Goal: Information Seeking & Learning: Compare options

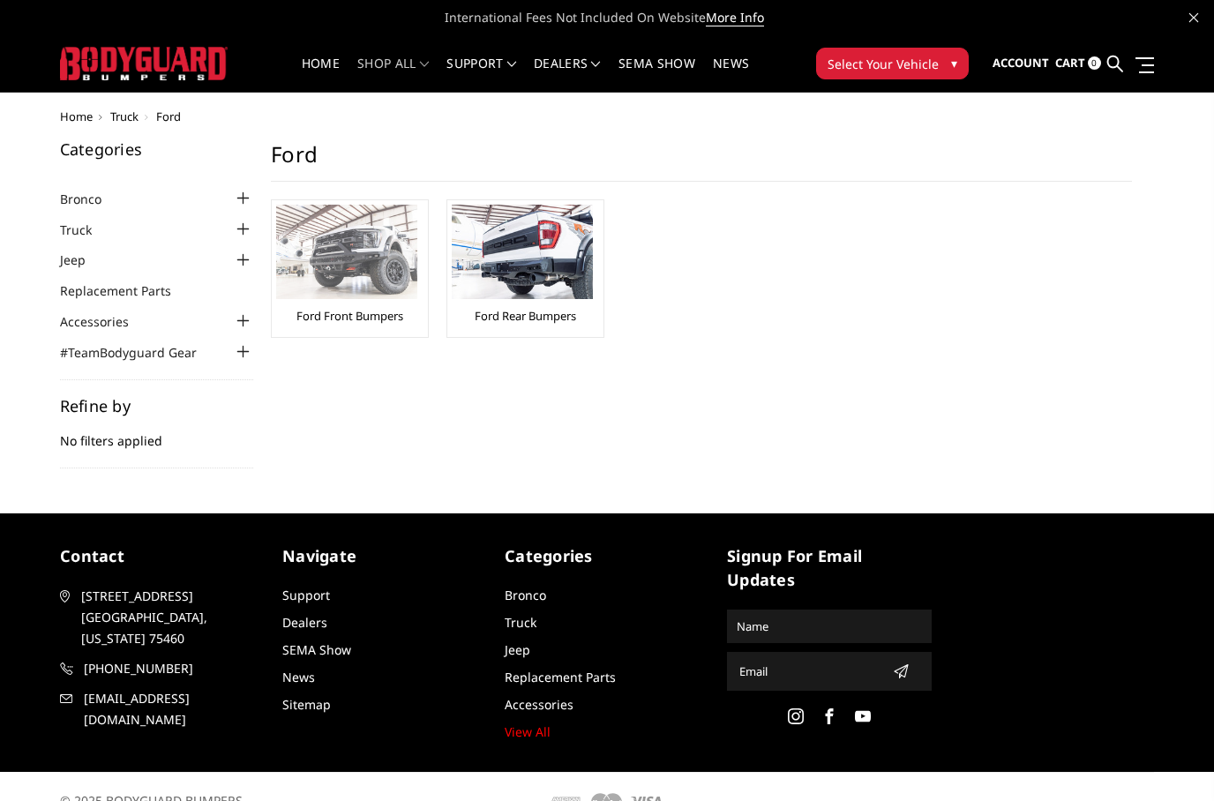
click at [337, 309] on link "Ford Front Bumpers" at bounding box center [349, 316] width 107 height 16
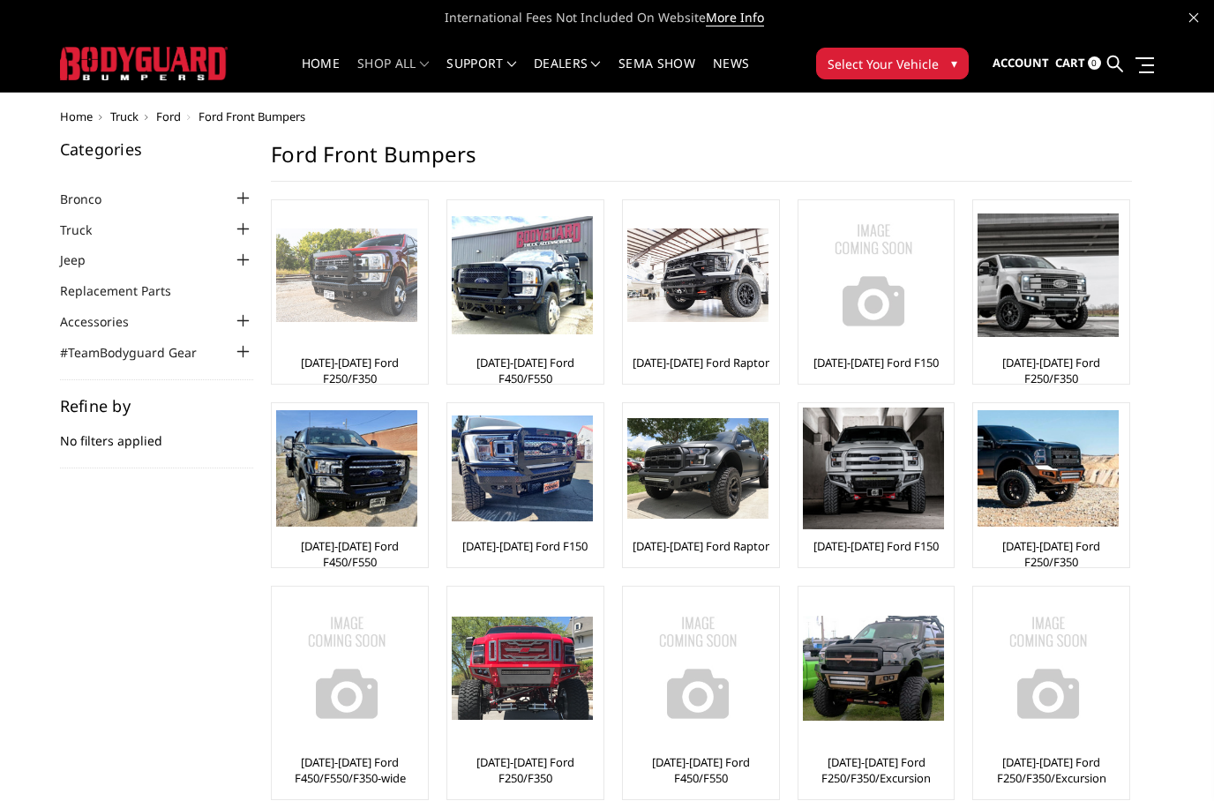
click at [338, 309] on img at bounding box center [346, 275] width 141 height 94
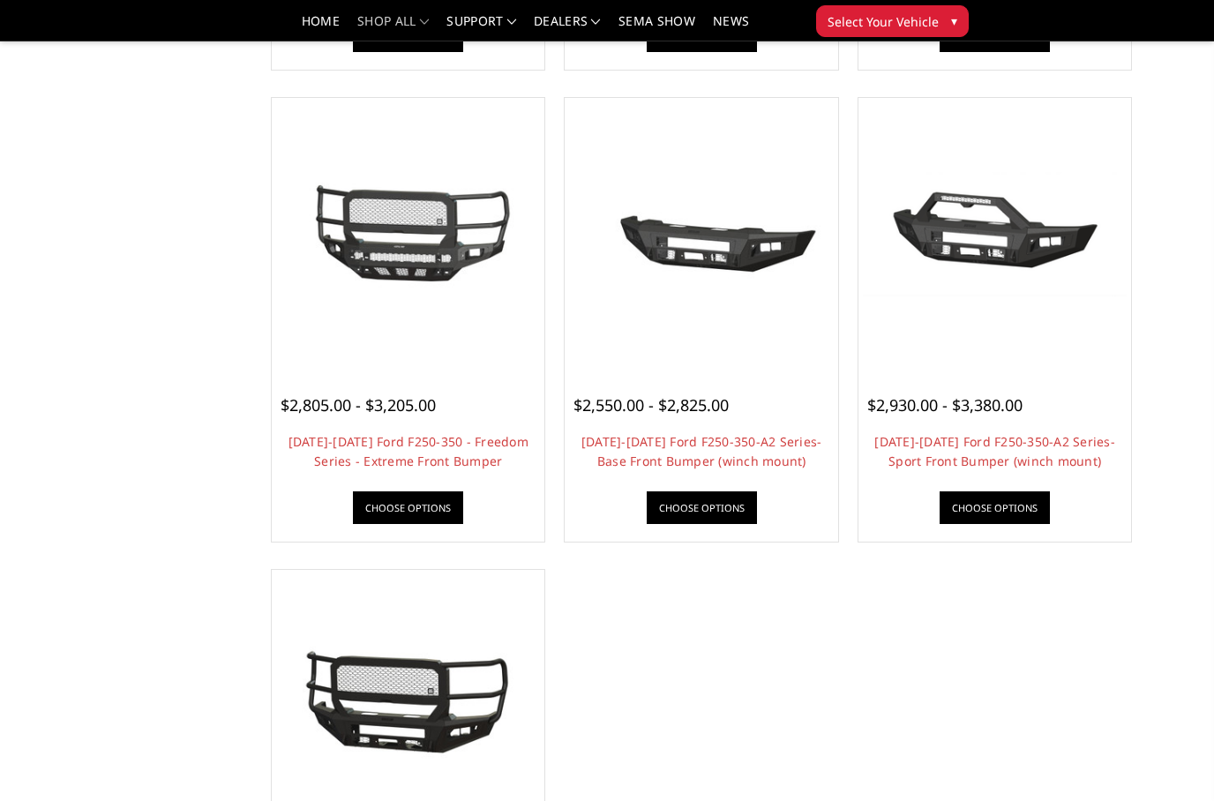
scroll to position [1068, 0]
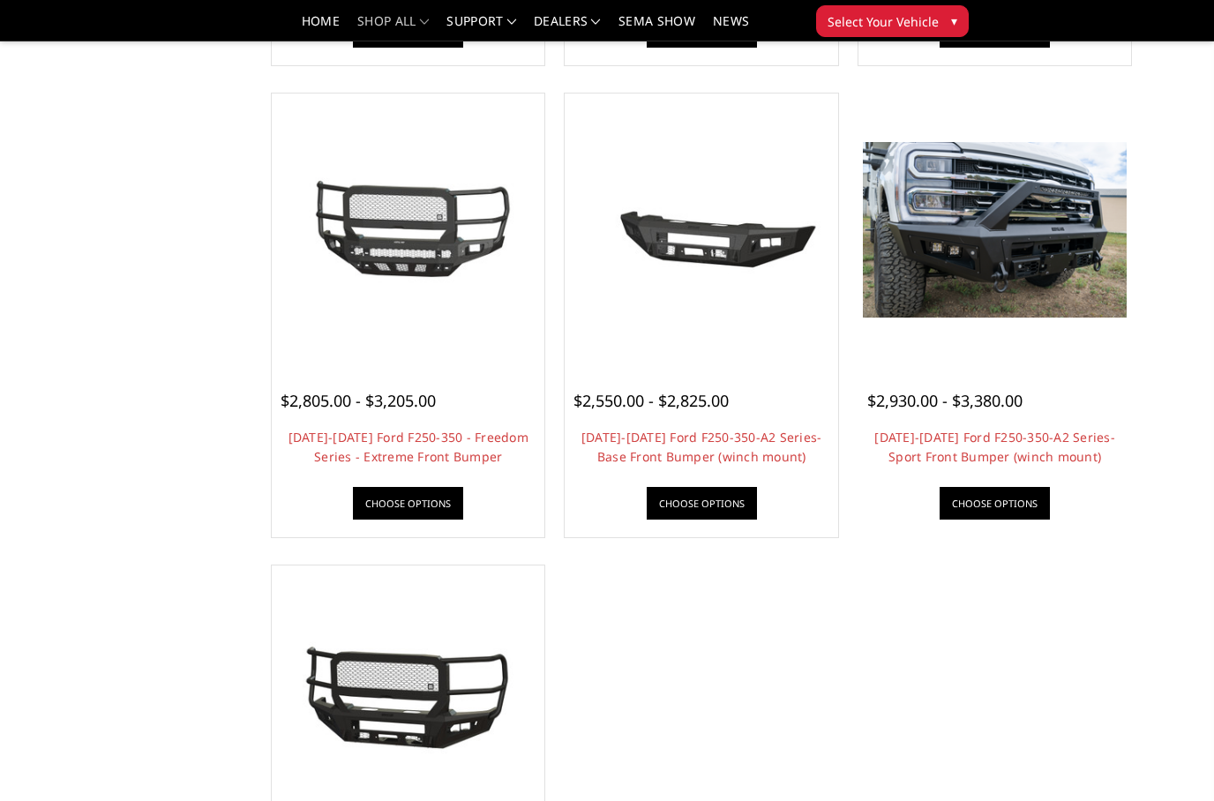
click at [968, 270] on img at bounding box center [995, 230] width 264 height 176
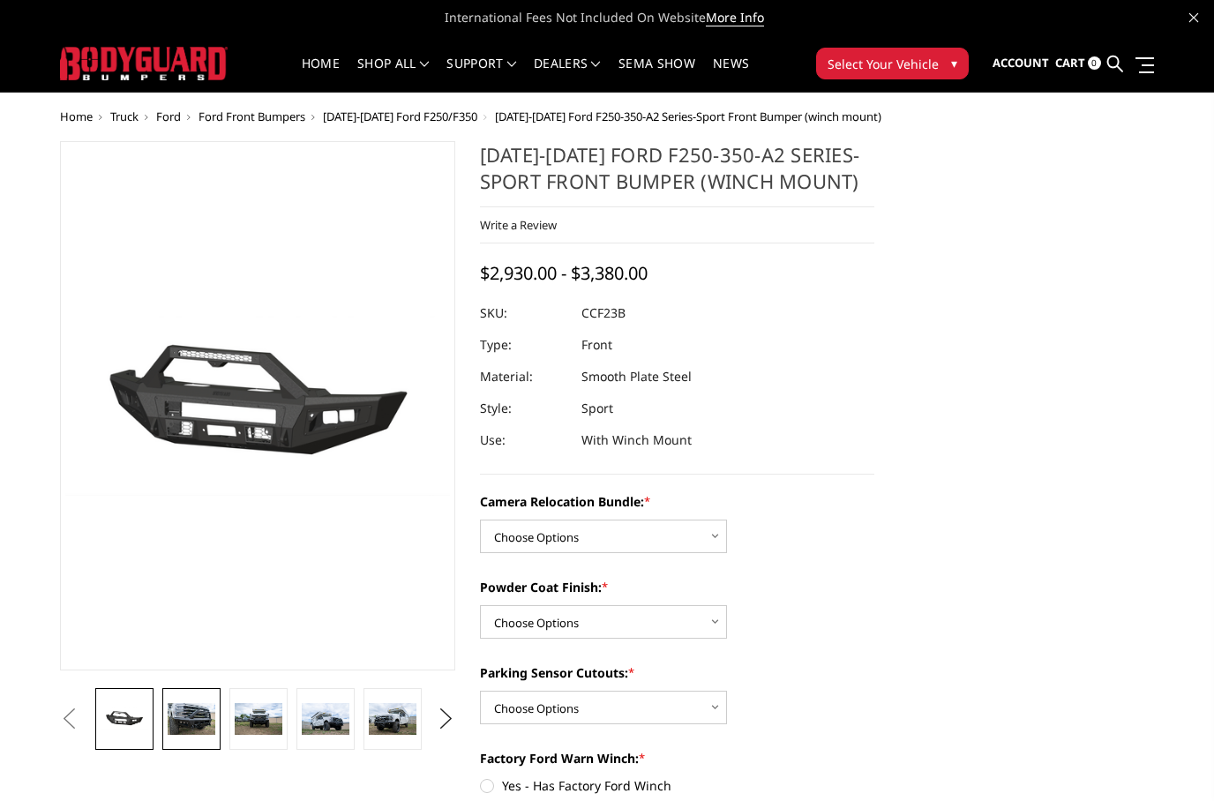
click at [183, 728] on img at bounding box center [192, 719] width 48 height 32
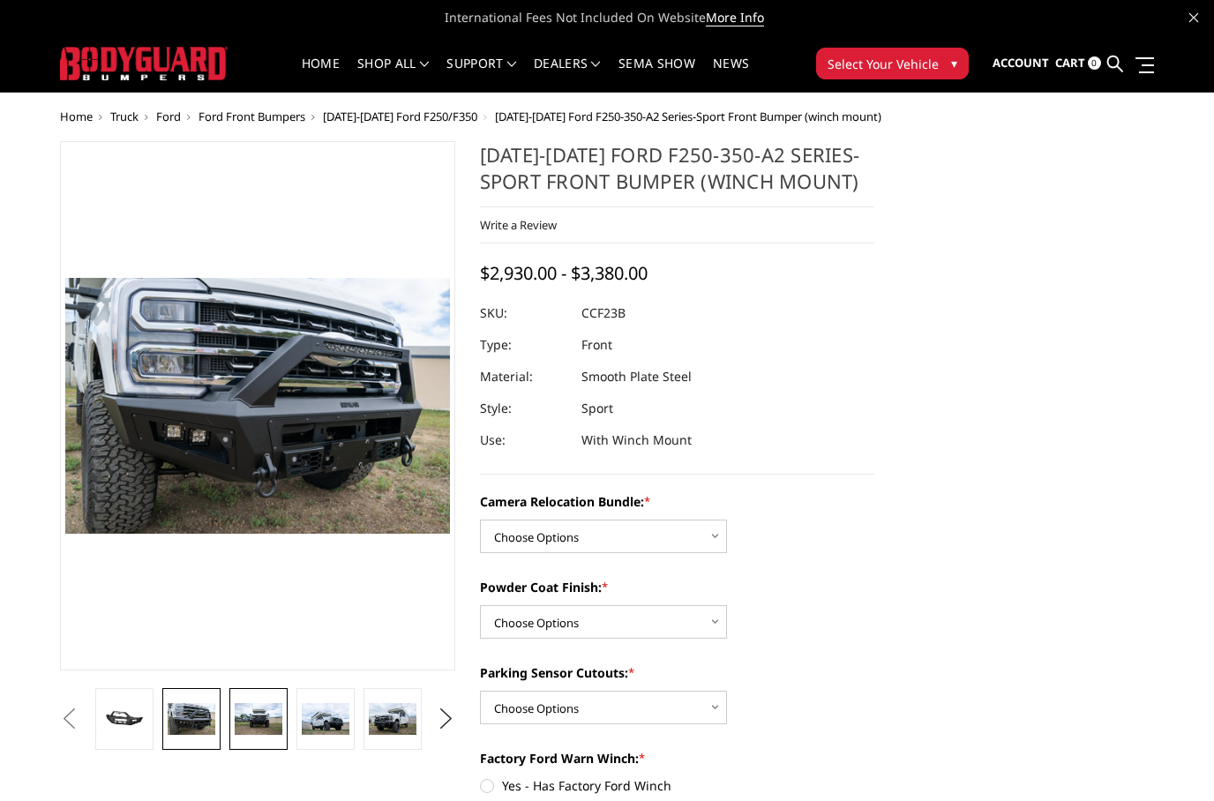
click at [244, 730] on img at bounding box center [259, 719] width 48 height 32
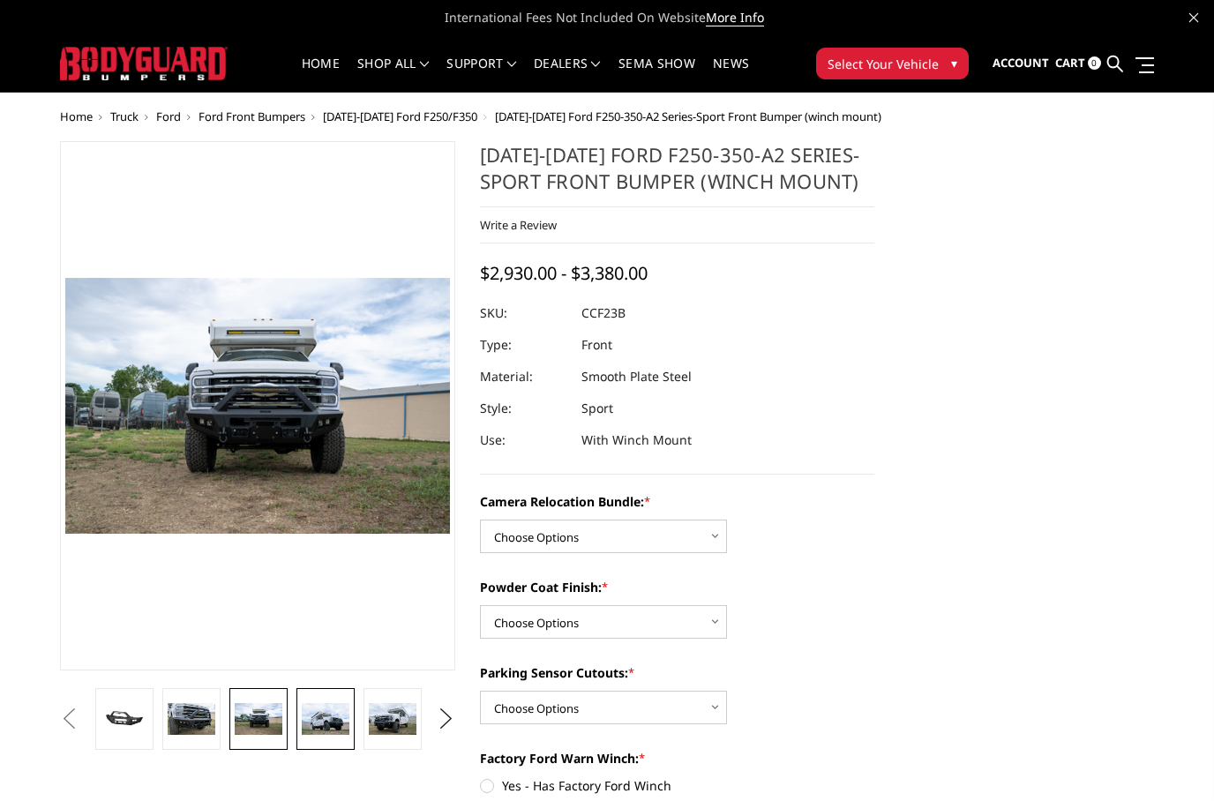
click at [319, 729] on img at bounding box center [326, 719] width 48 height 32
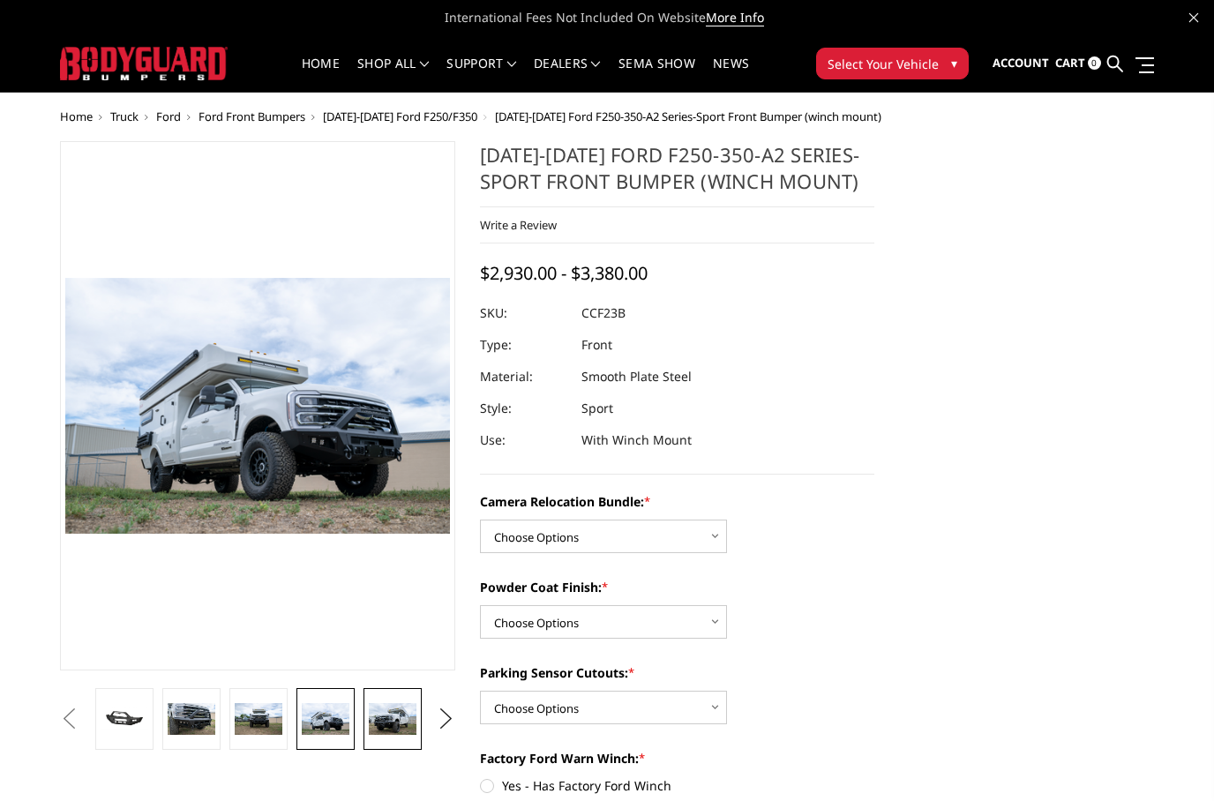
click at [399, 726] on img at bounding box center [393, 719] width 48 height 32
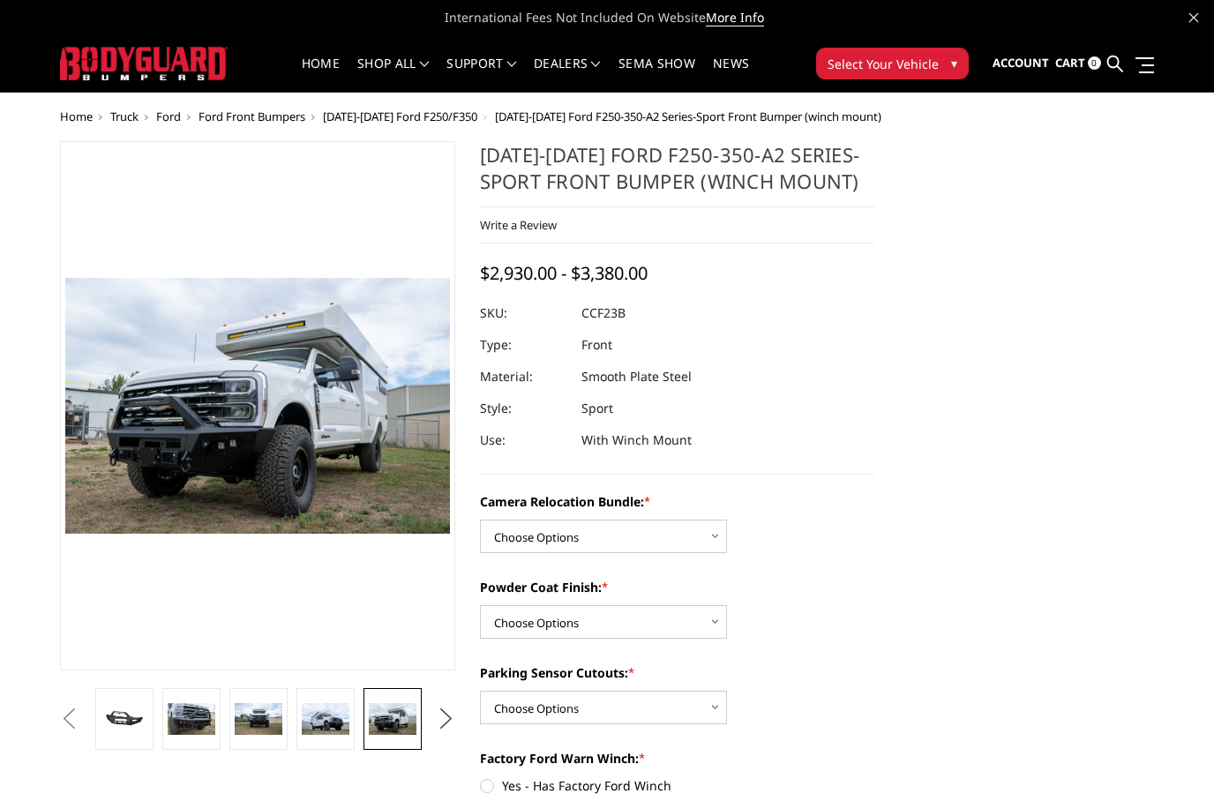
click at [448, 725] on button "Next" at bounding box center [445, 719] width 26 height 26
click at [410, 725] on img at bounding box center [393, 719] width 48 height 32
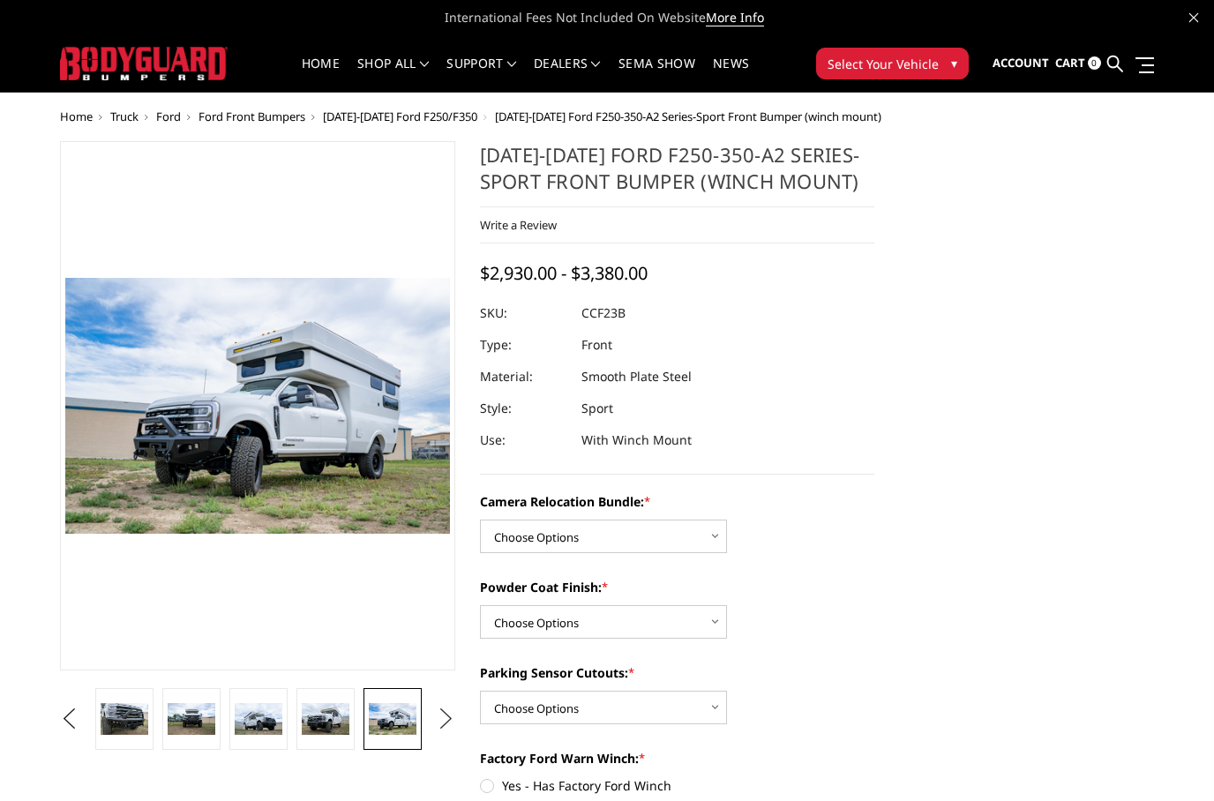
click at [436, 725] on button "Next" at bounding box center [445, 719] width 26 height 26
click at [383, 715] on img at bounding box center [393, 724] width 48 height 63
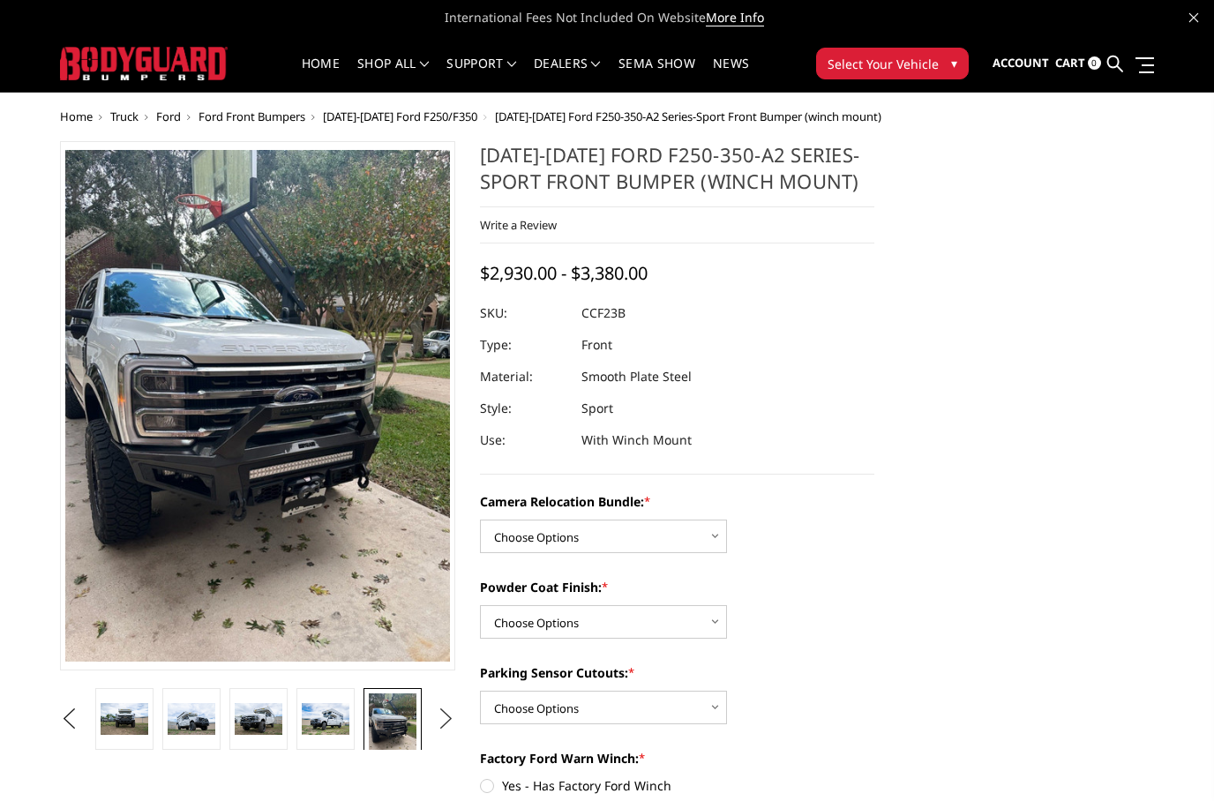
click at [450, 712] on button "Next" at bounding box center [445, 719] width 26 height 26
click at [371, 735] on img at bounding box center [393, 724] width 48 height 63
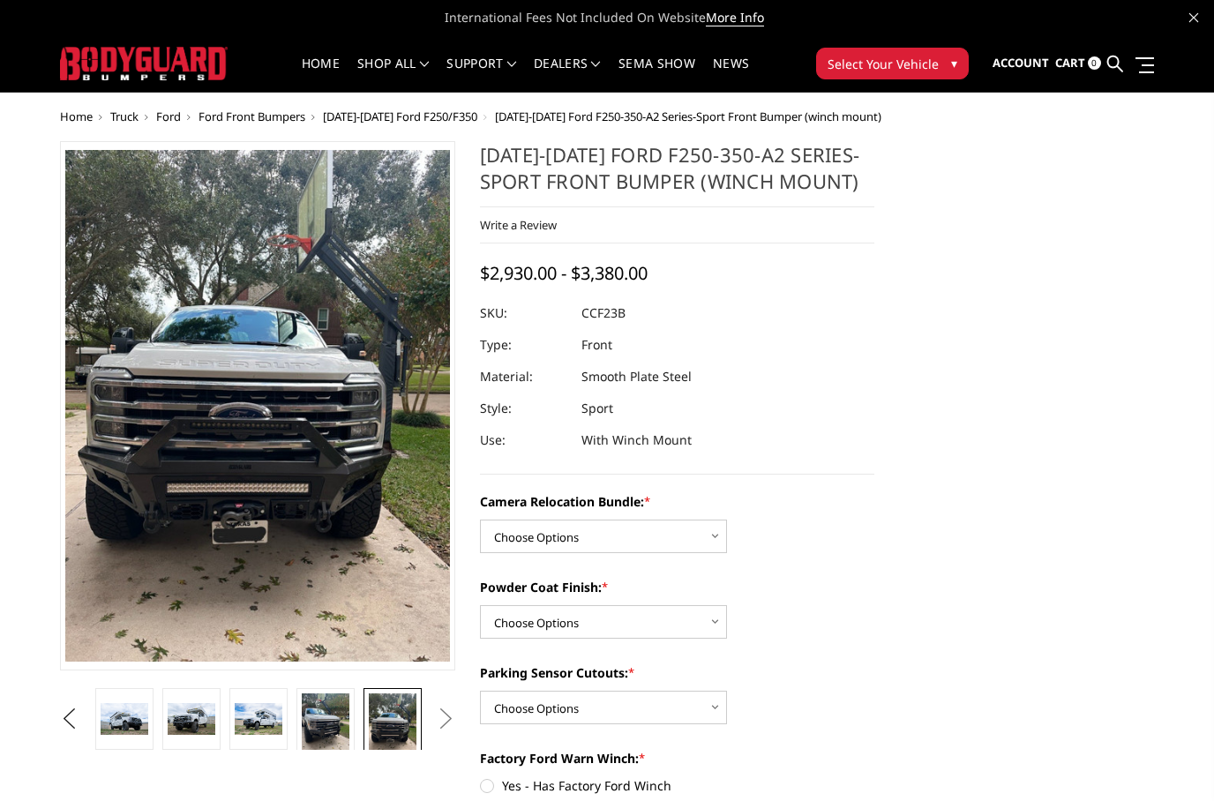
click at [444, 717] on button "Next" at bounding box center [445, 719] width 26 height 26
click at [444, 716] on button "Next" at bounding box center [445, 719] width 26 height 26
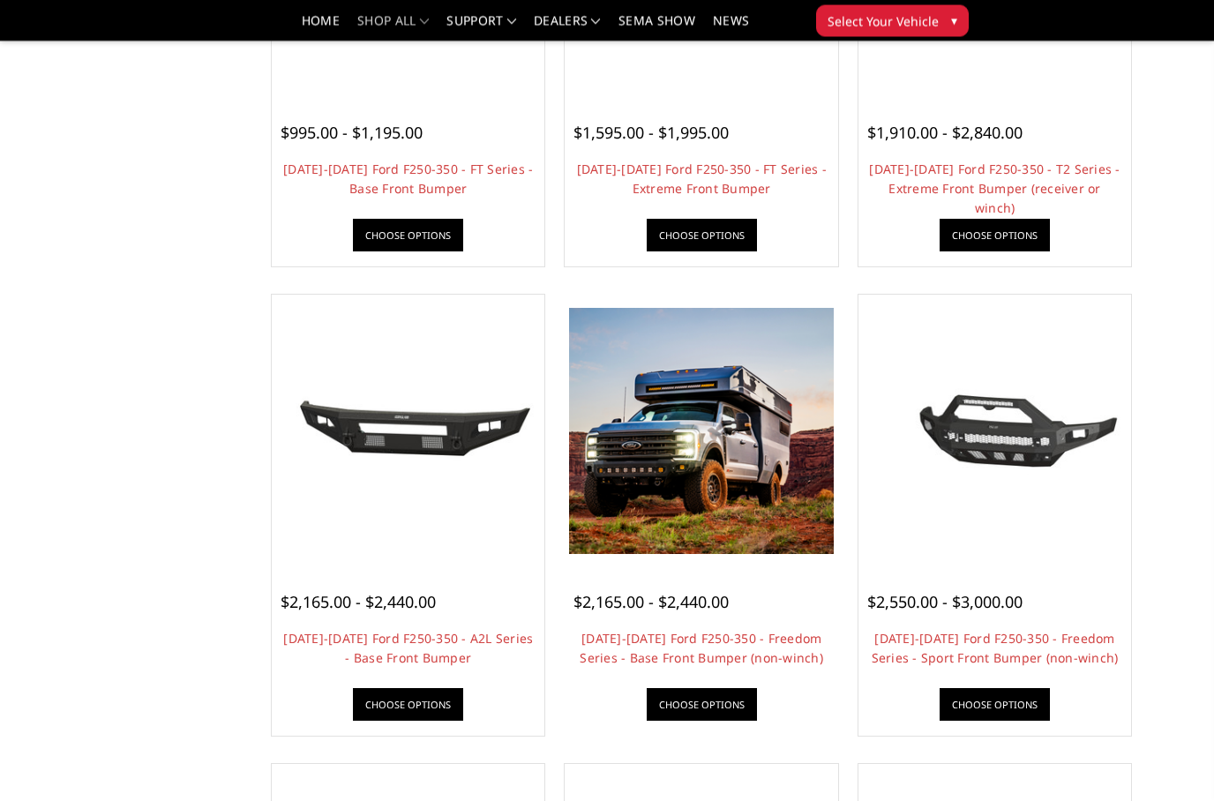
scroll to position [392, 0]
click at [724, 473] on img at bounding box center [701, 431] width 264 height 247
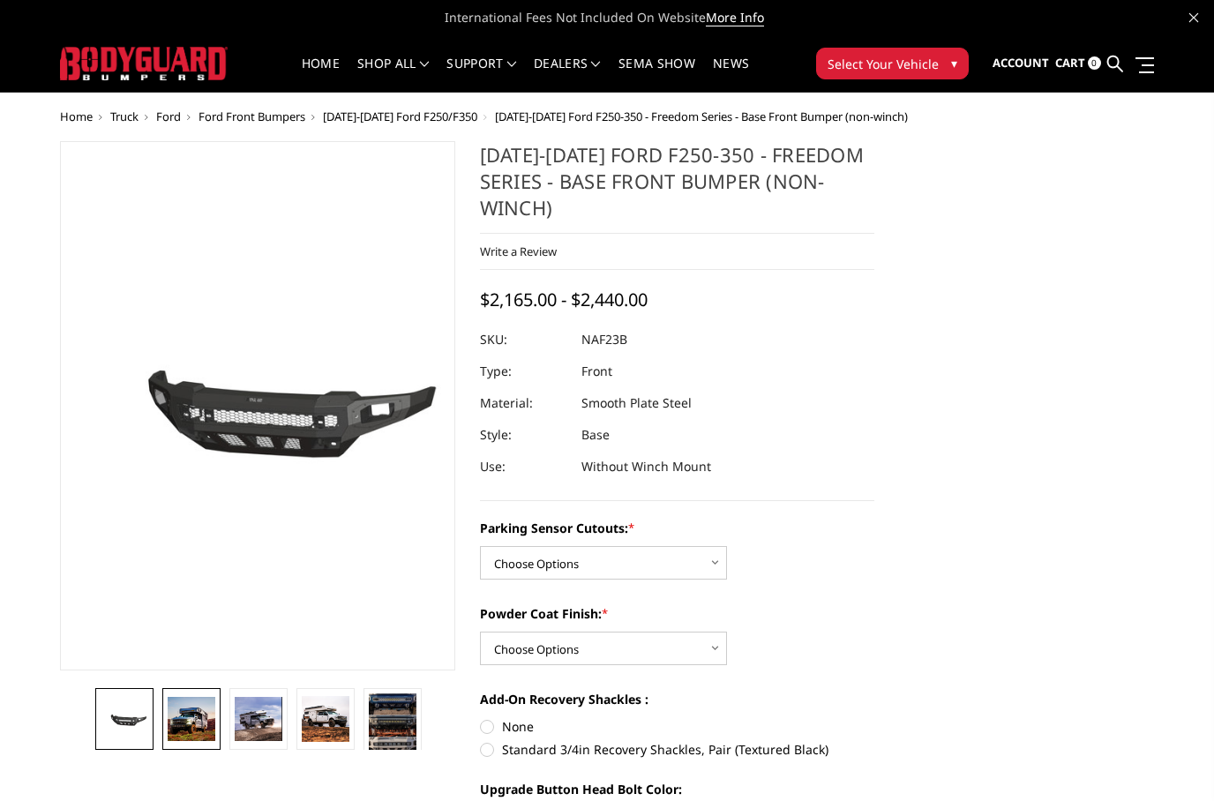
click at [205, 716] on img at bounding box center [192, 719] width 48 height 45
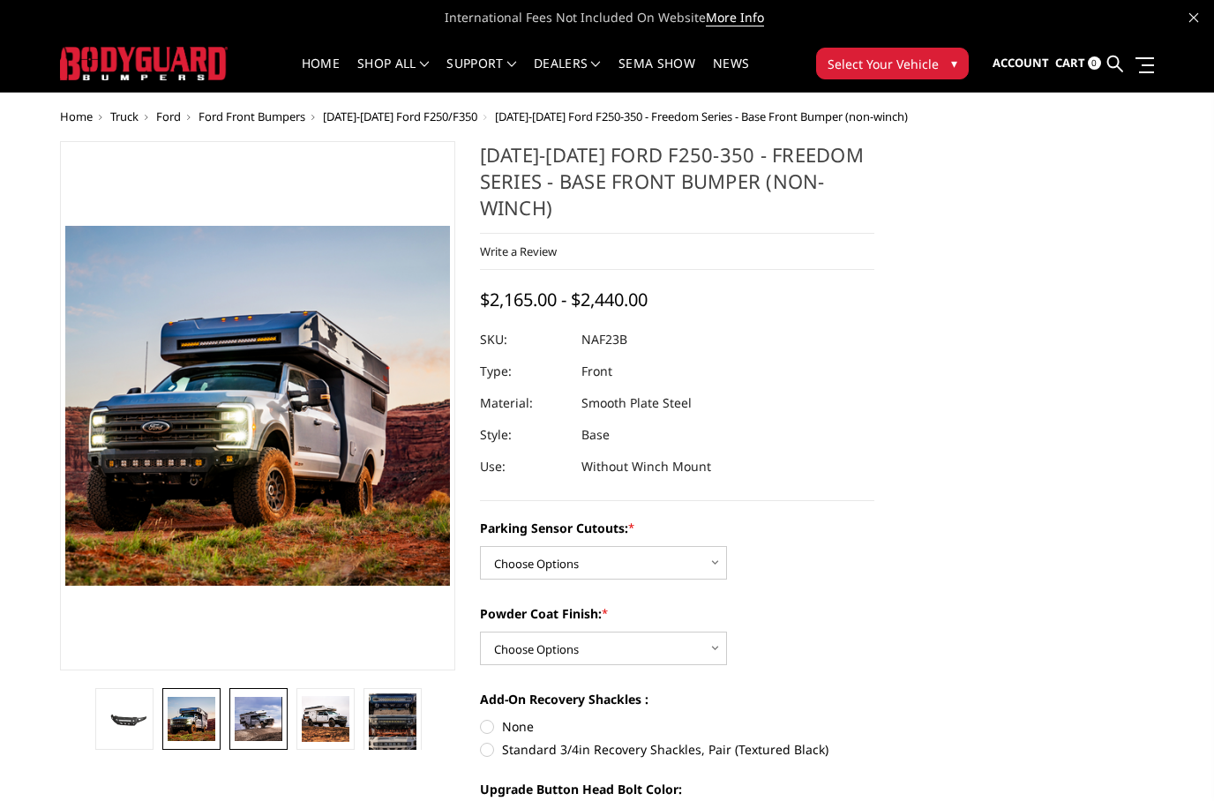
click at [259, 721] on img at bounding box center [259, 719] width 48 height 44
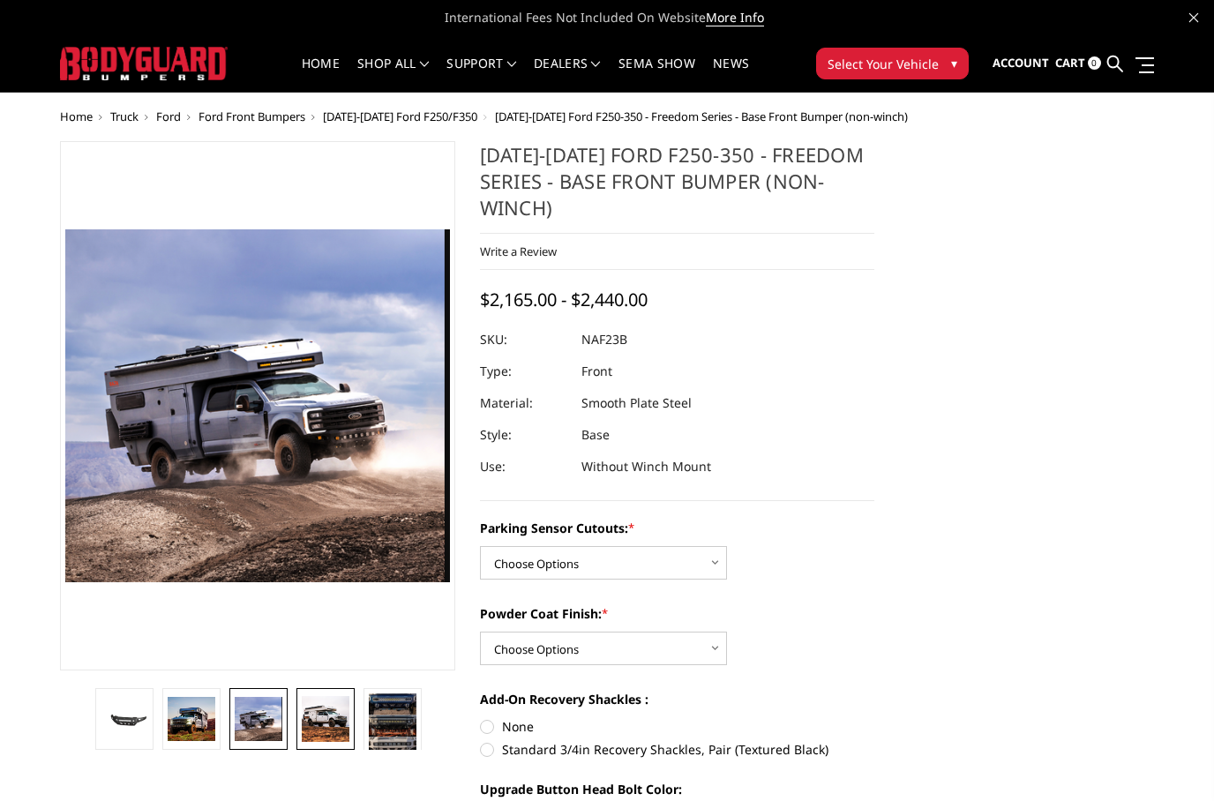
click at [336, 721] on img at bounding box center [326, 719] width 48 height 46
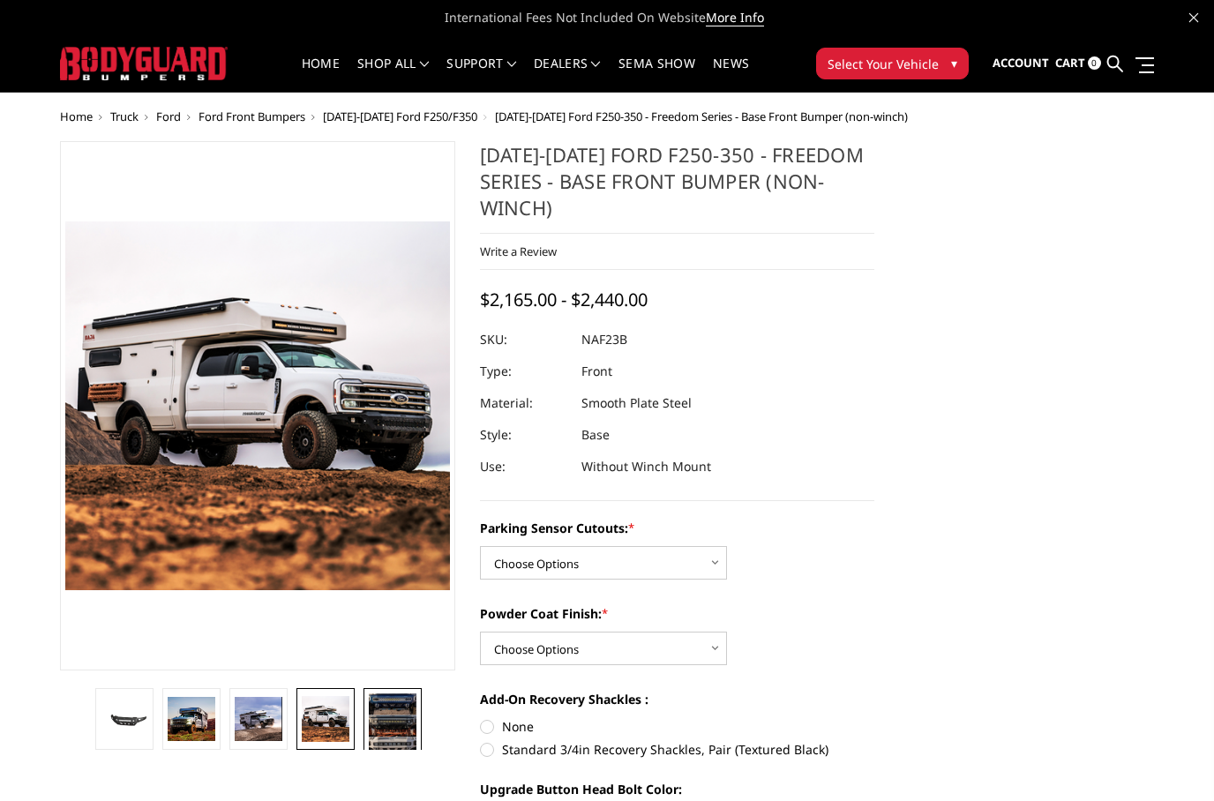
click at [394, 736] on img at bounding box center [393, 725] width 48 height 65
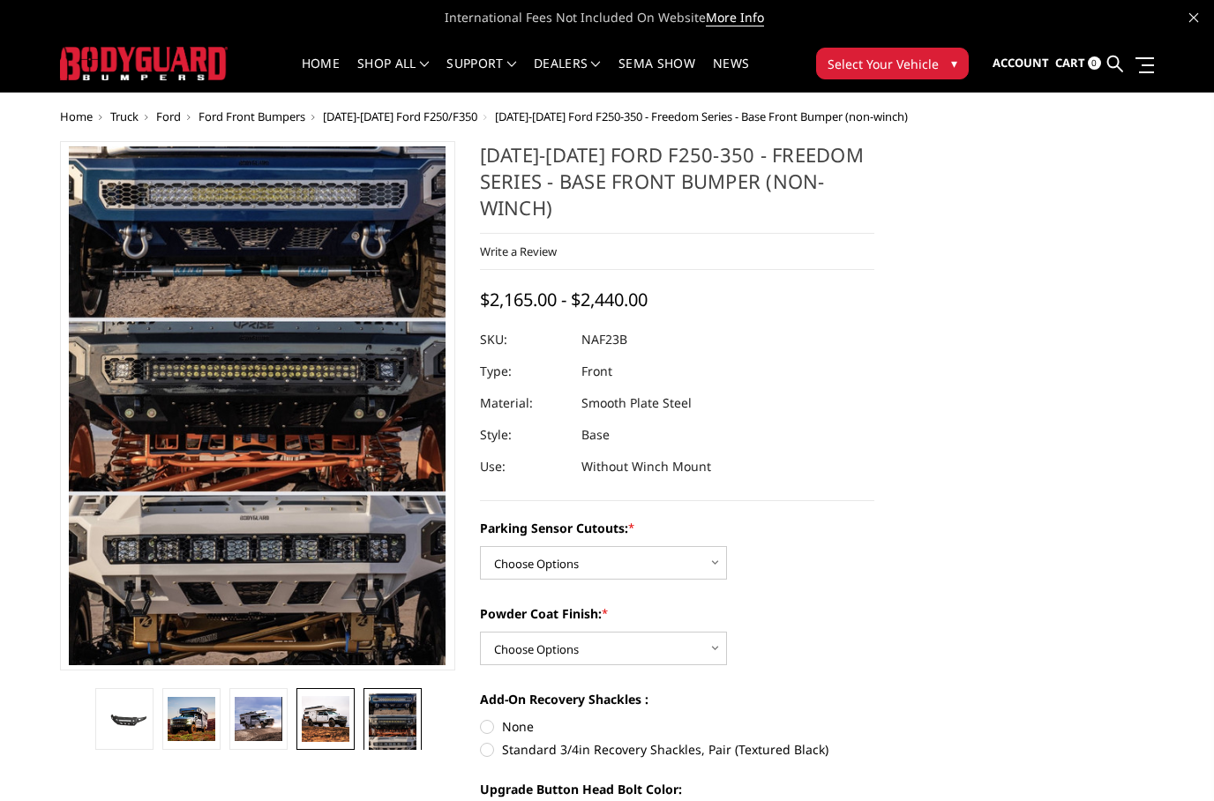
click at [332, 723] on img at bounding box center [326, 719] width 48 height 46
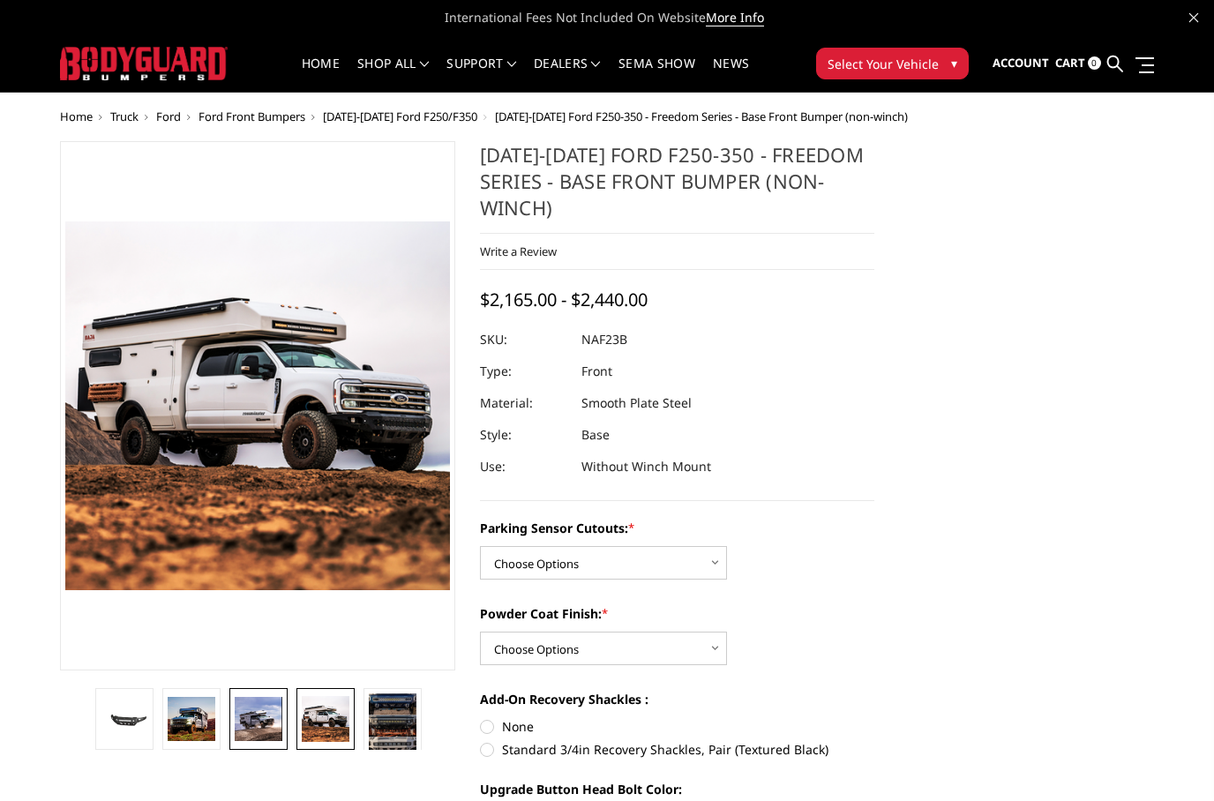
click at [262, 730] on img at bounding box center [259, 719] width 48 height 44
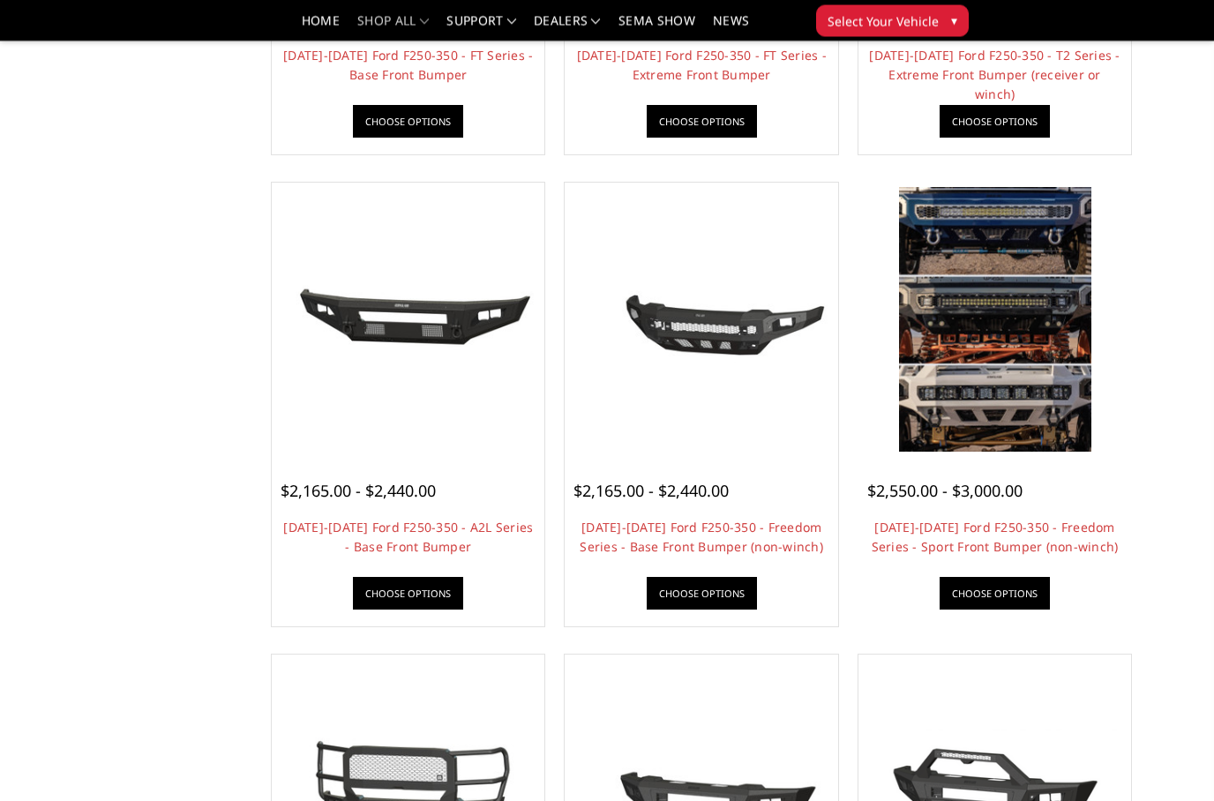
scroll to position [505, 0]
